Goal: Task Accomplishment & Management: Manage account settings

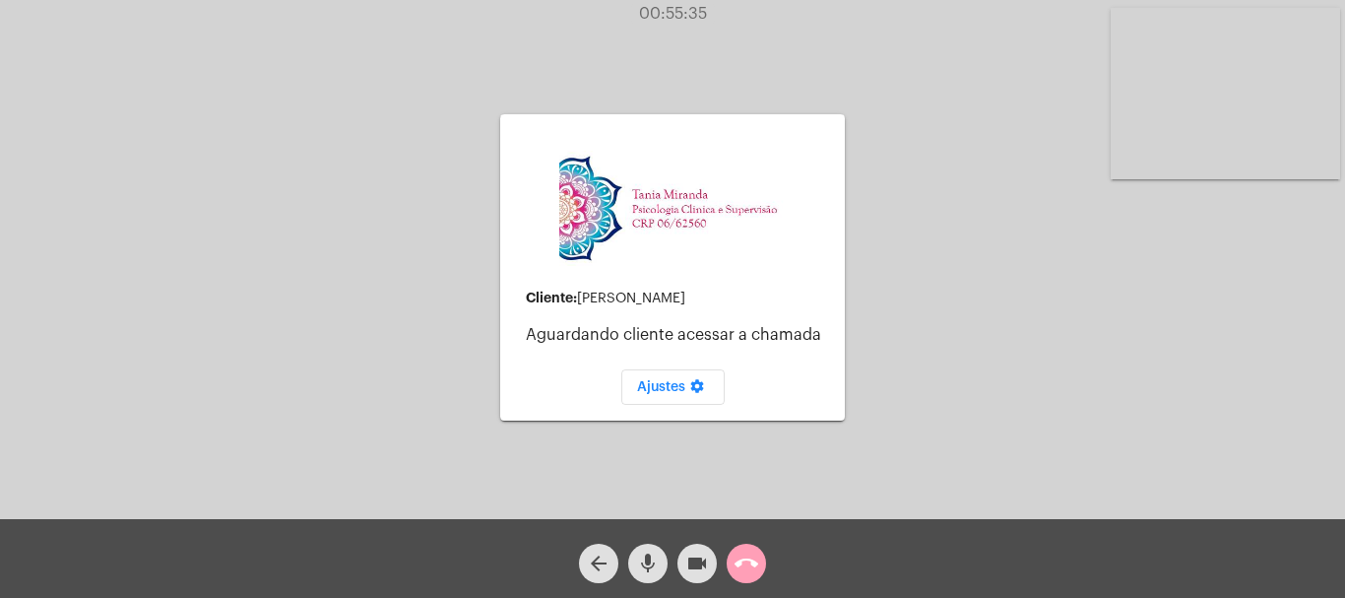
click at [743, 569] on mat-icon "call_end" at bounding box center [747, 564] width 24 height 24
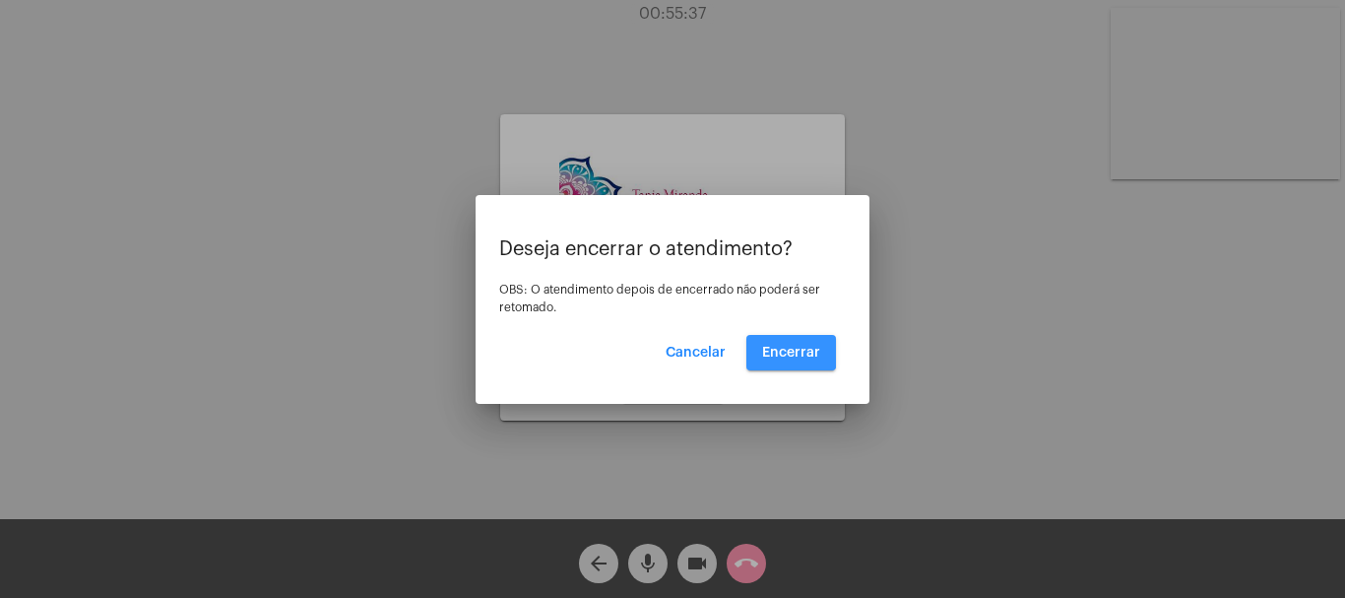
click at [791, 349] on span "Encerrar" at bounding box center [791, 353] width 58 height 14
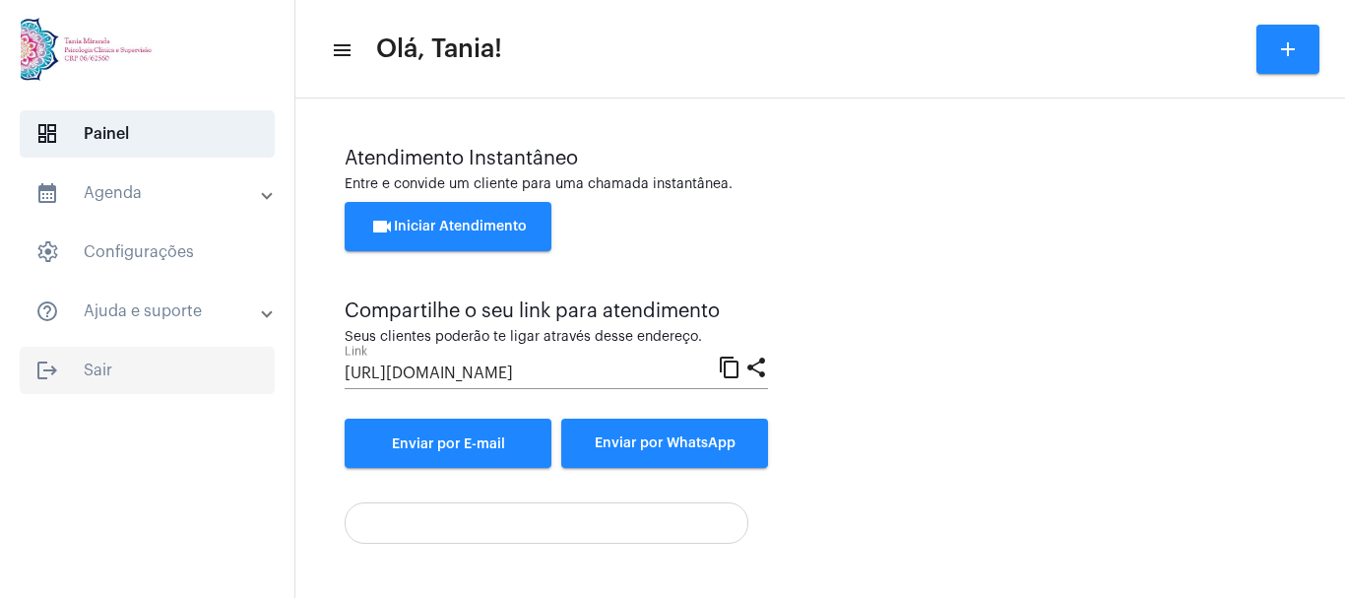
click at [92, 368] on span "logout Sair" at bounding box center [147, 370] width 255 height 47
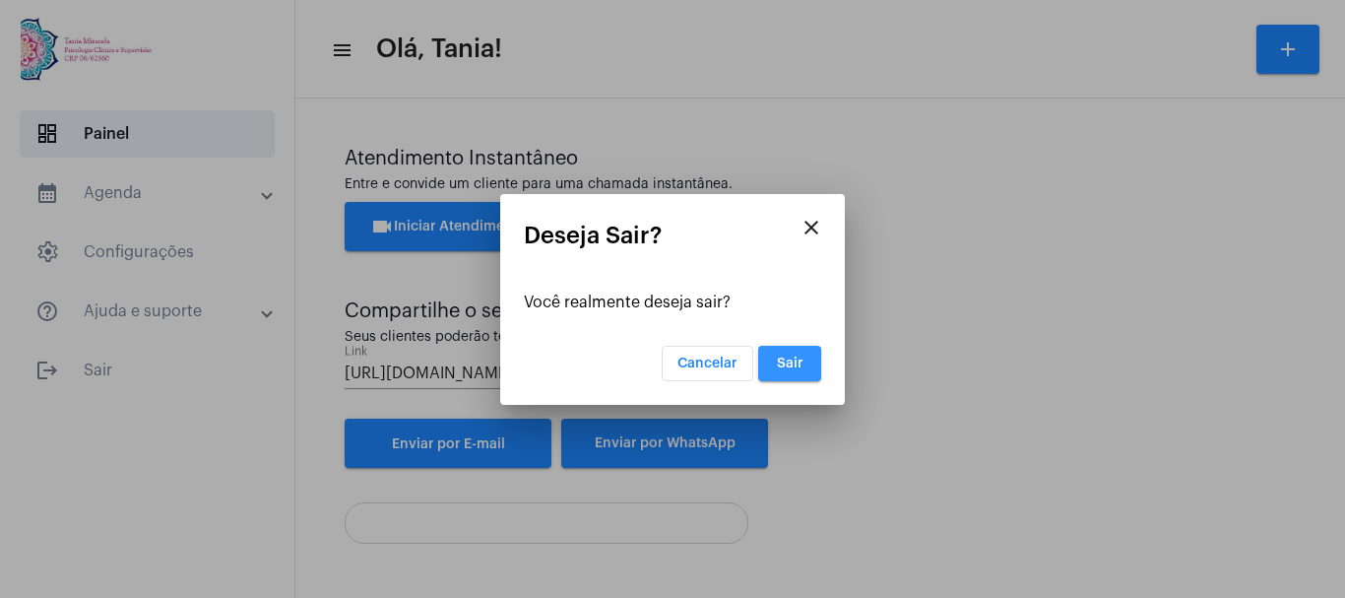
click at [784, 373] on button "Sair" at bounding box center [789, 363] width 63 height 35
